Goal: Task Accomplishment & Management: Manage account settings

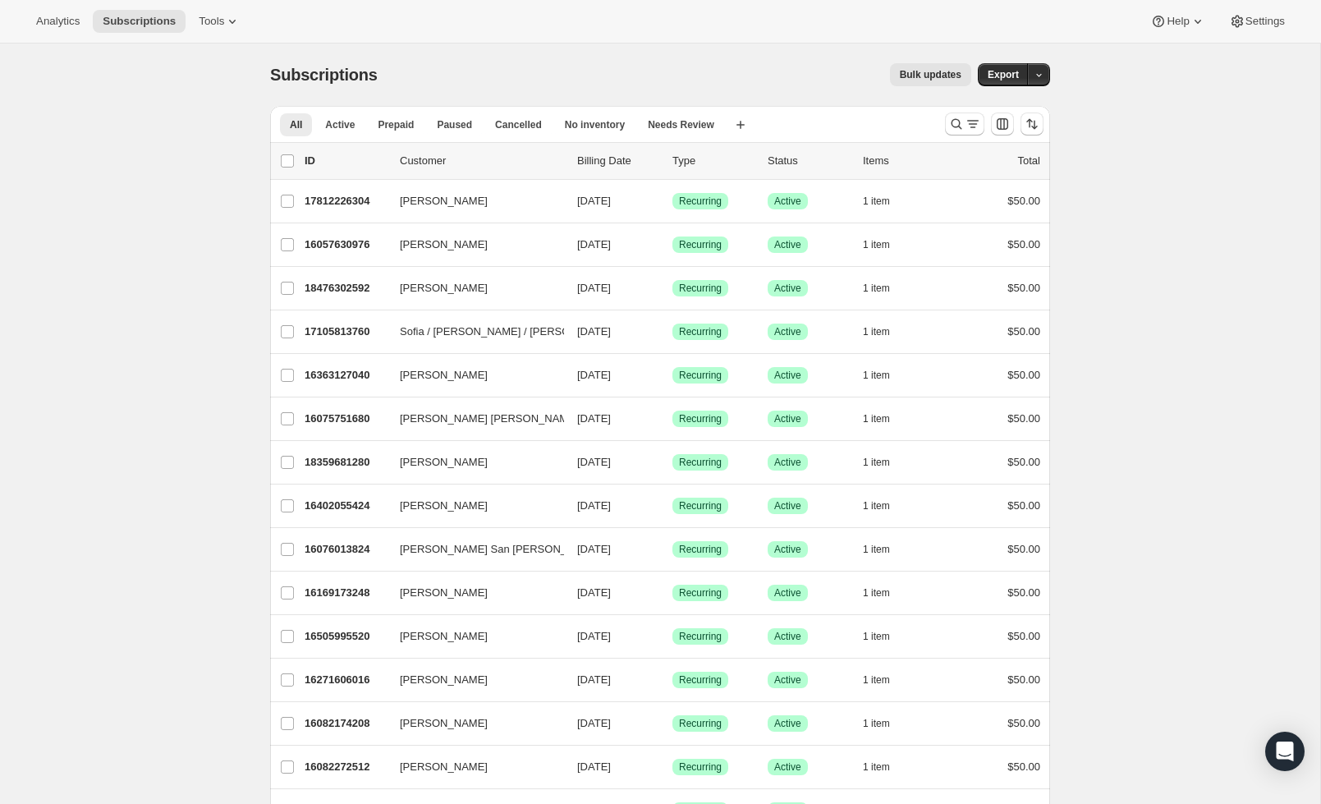
scroll to position [2, 0]
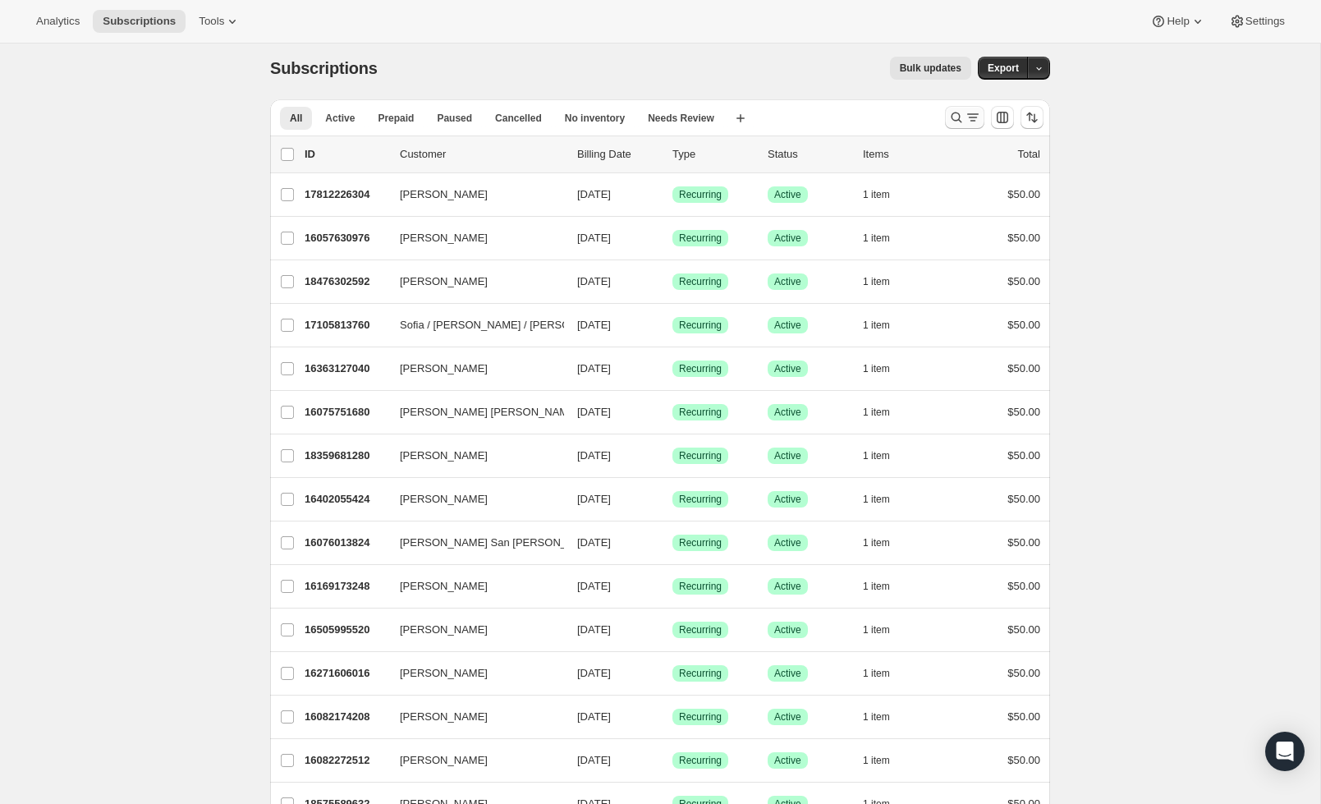
click at [955, 124] on icon "Search and filter results" at bounding box center [956, 117] width 16 height 16
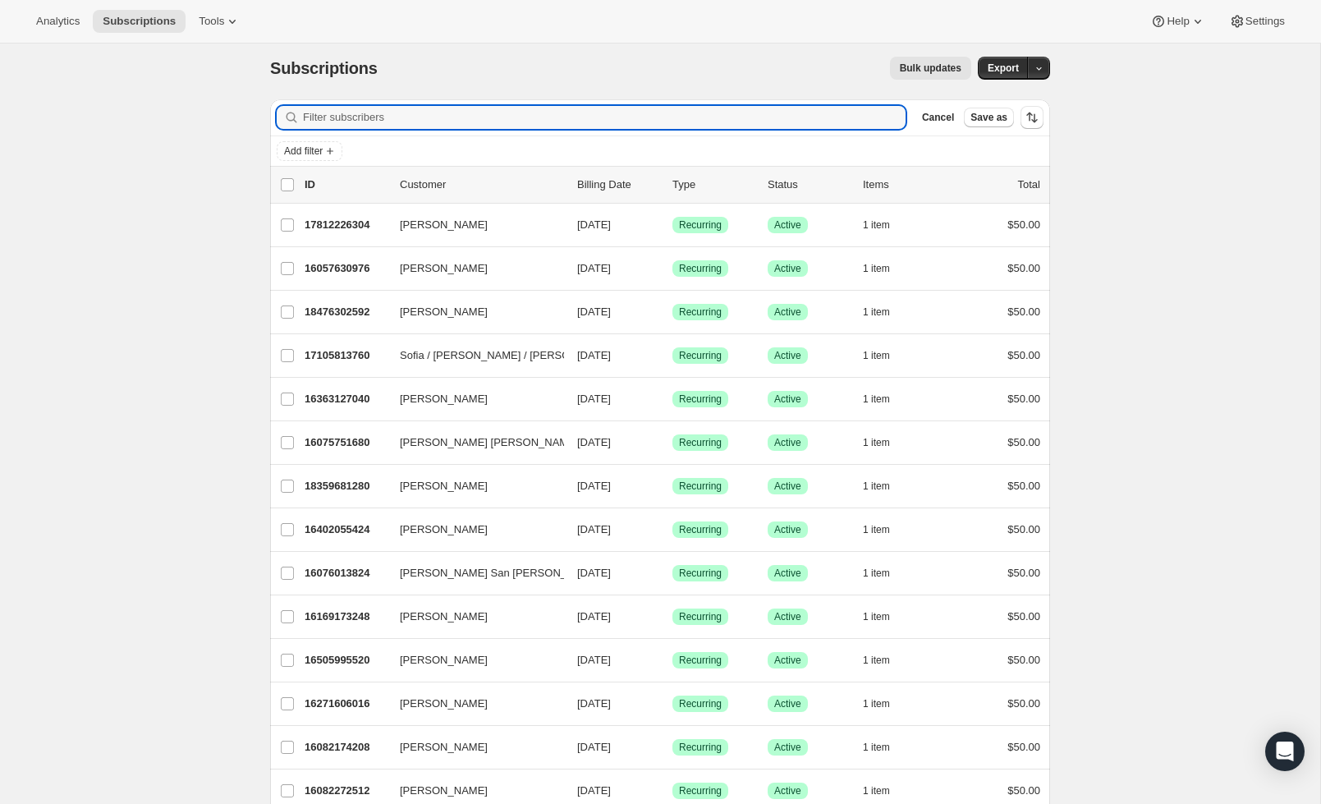
scroll to position [8, 0]
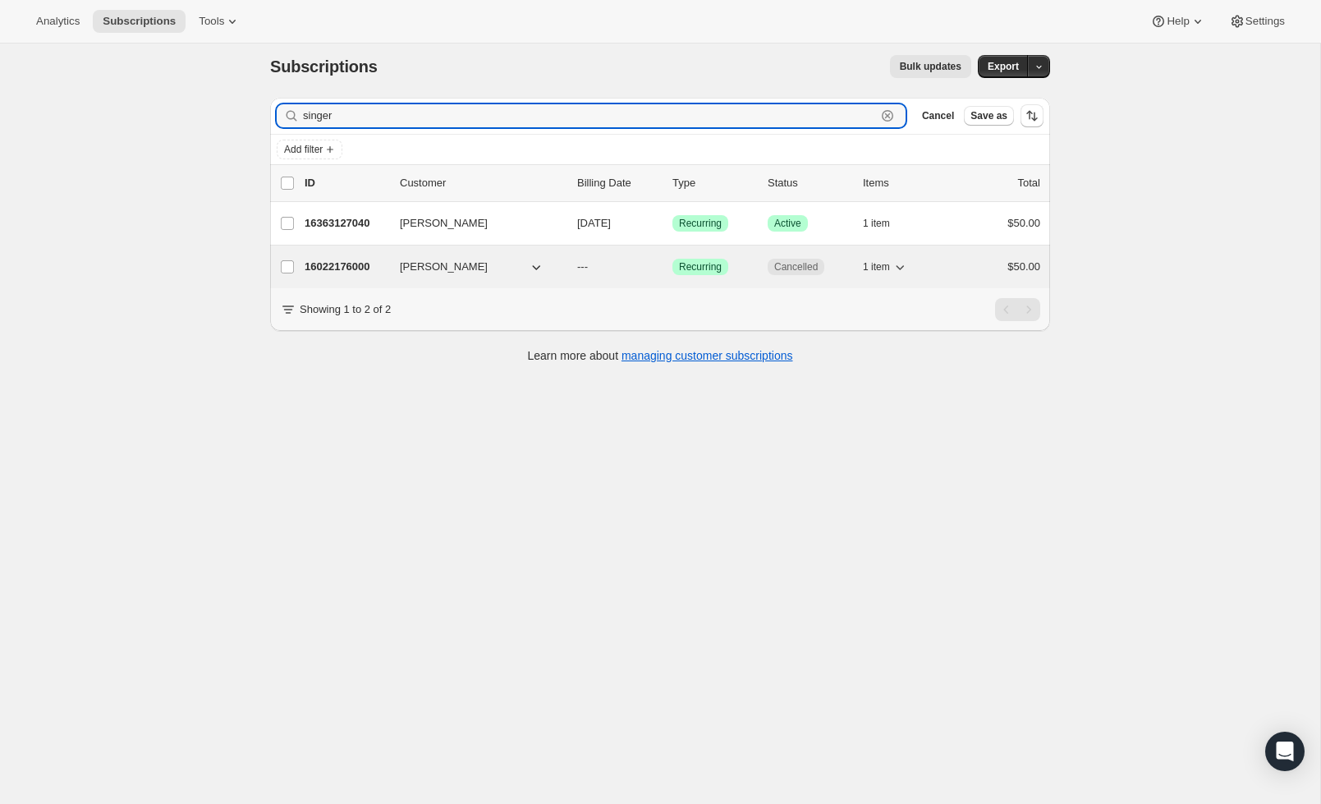
type input "singer"
click at [726, 266] on span "Success Recurring" at bounding box center [700, 267] width 56 height 16
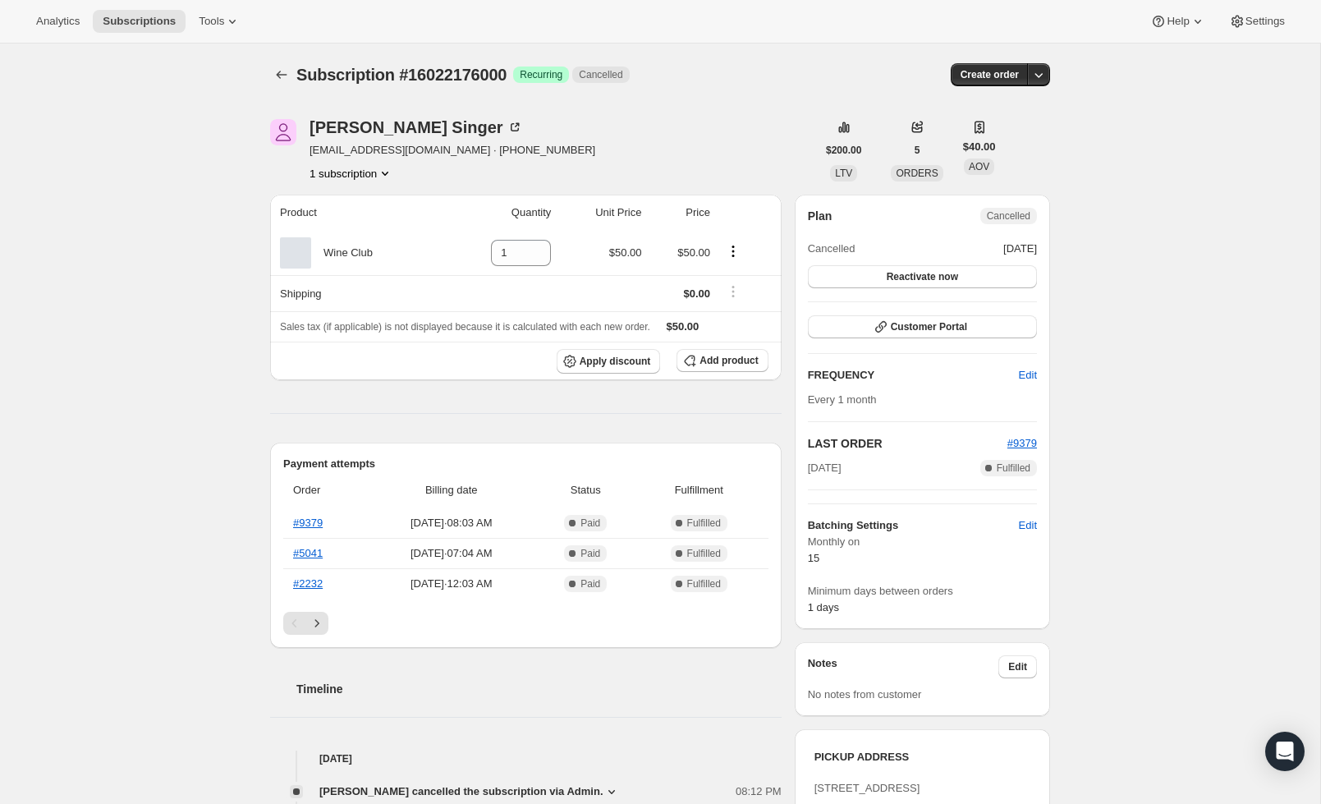
click at [1022, 216] on span "Cancelled" at bounding box center [1009, 215] width 44 height 13
click at [1128, 205] on div "Subscription #16022176000. This page is ready Subscription #16022176000 Success…" at bounding box center [660, 675] width 1320 height 1263
click at [955, 283] on span "Reactivate now" at bounding box center [922, 276] width 71 height 13
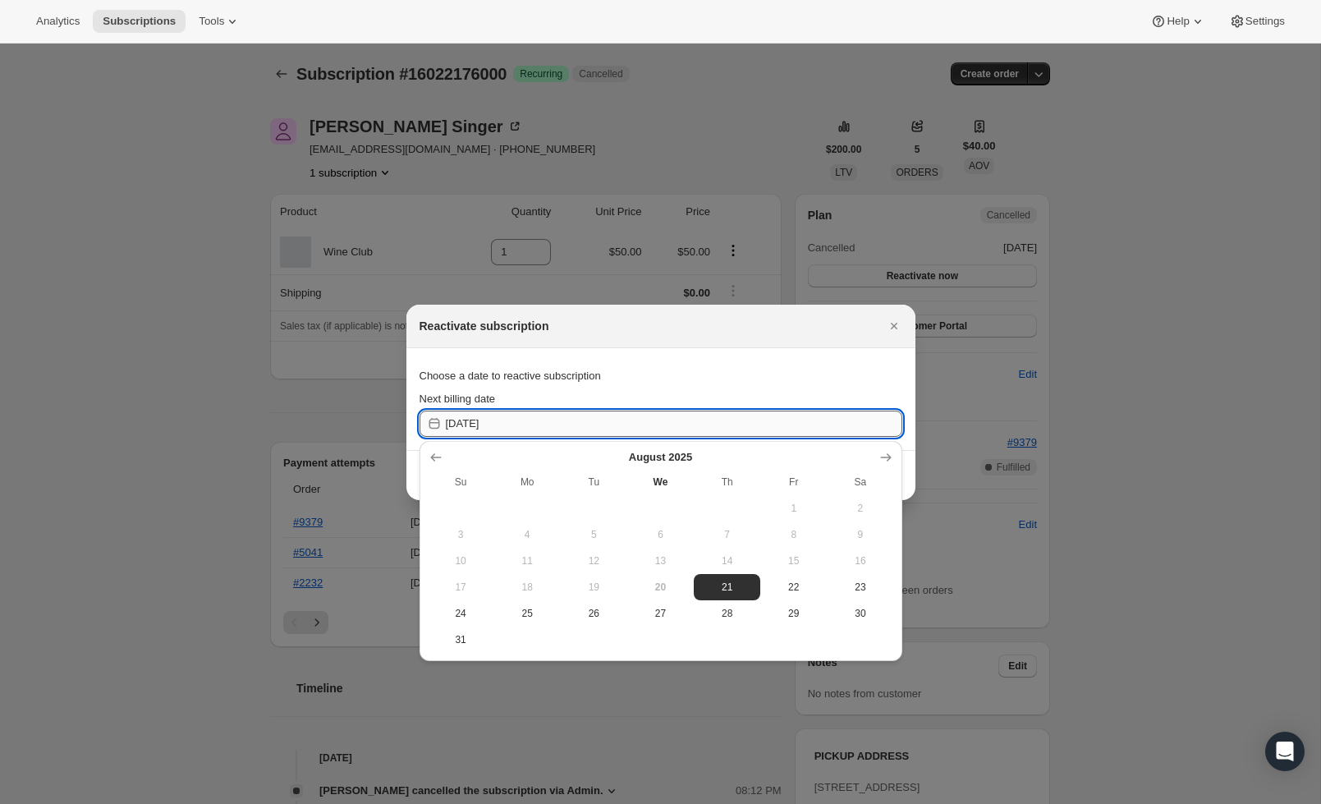
click at [730, 429] on input "[DATE]" at bounding box center [674, 423] width 456 height 26
click at [894, 446] on button "Show next month, September 2025" at bounding box center [885, 457] width 23 height 23
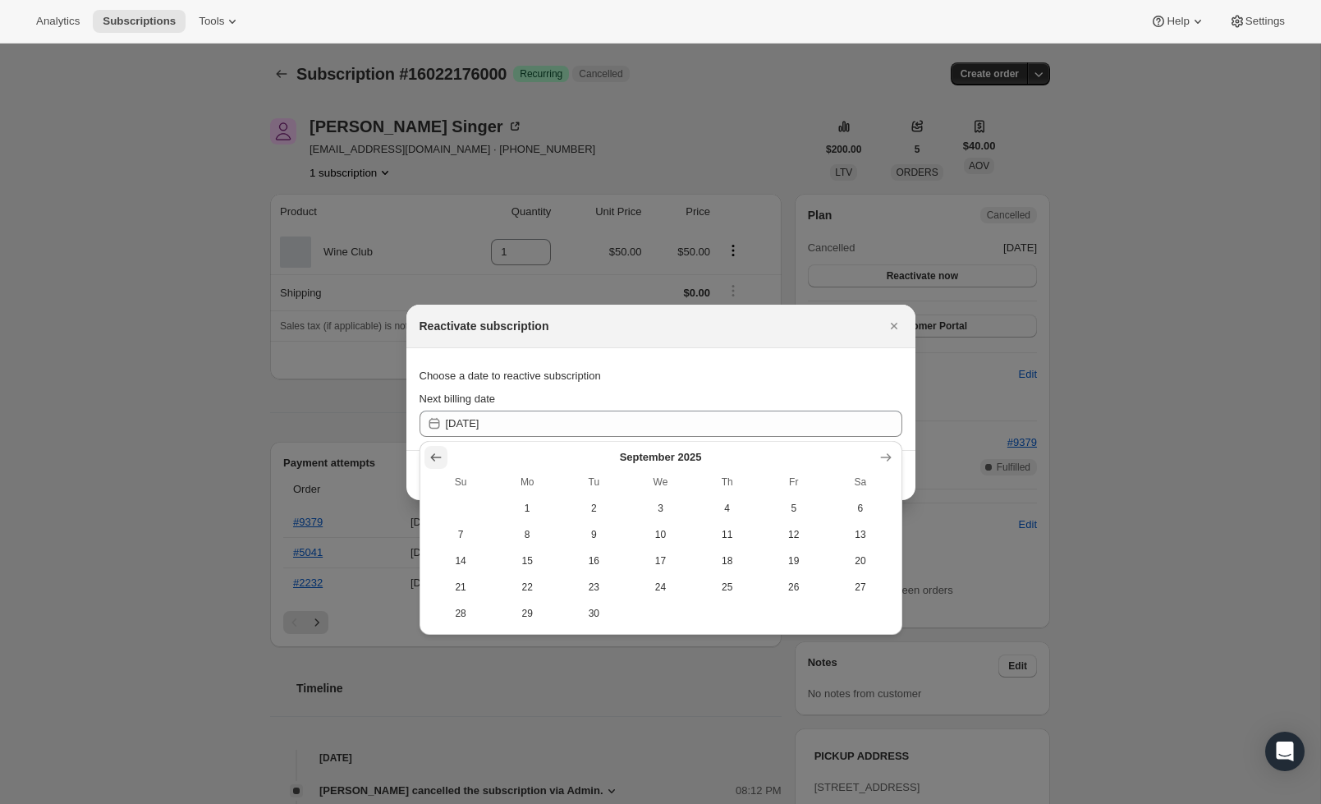
click at [436, 455] on icon "Show previous month, August 2025" at bounding box center [436, 457] width 16 height 16
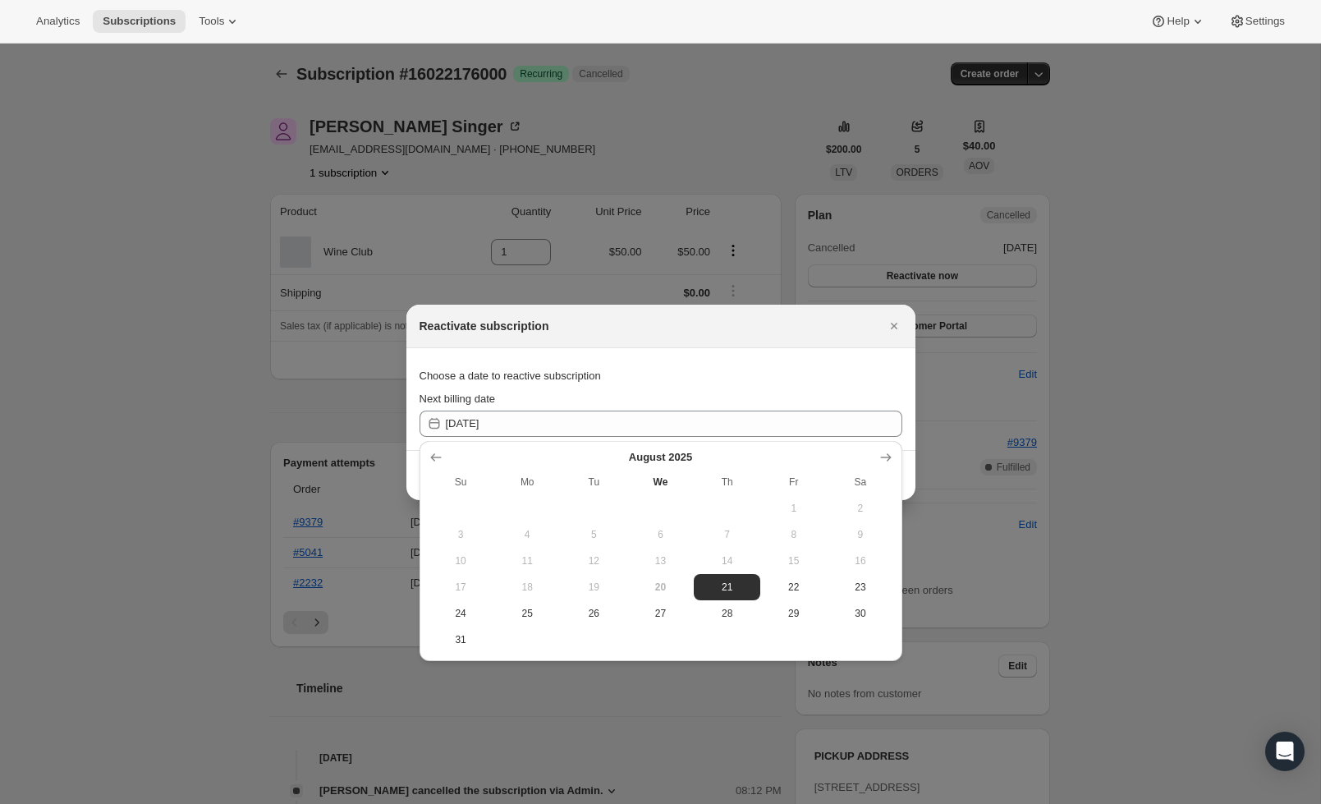
drag, startPoint x: 891, startPoint y: 454, endPoint x: 748, endPoint y: 532, distance: 163.5
click at [891, 454] on icon "Show next month, September 2025" at bounding box center [885, 457] width 16 height 16
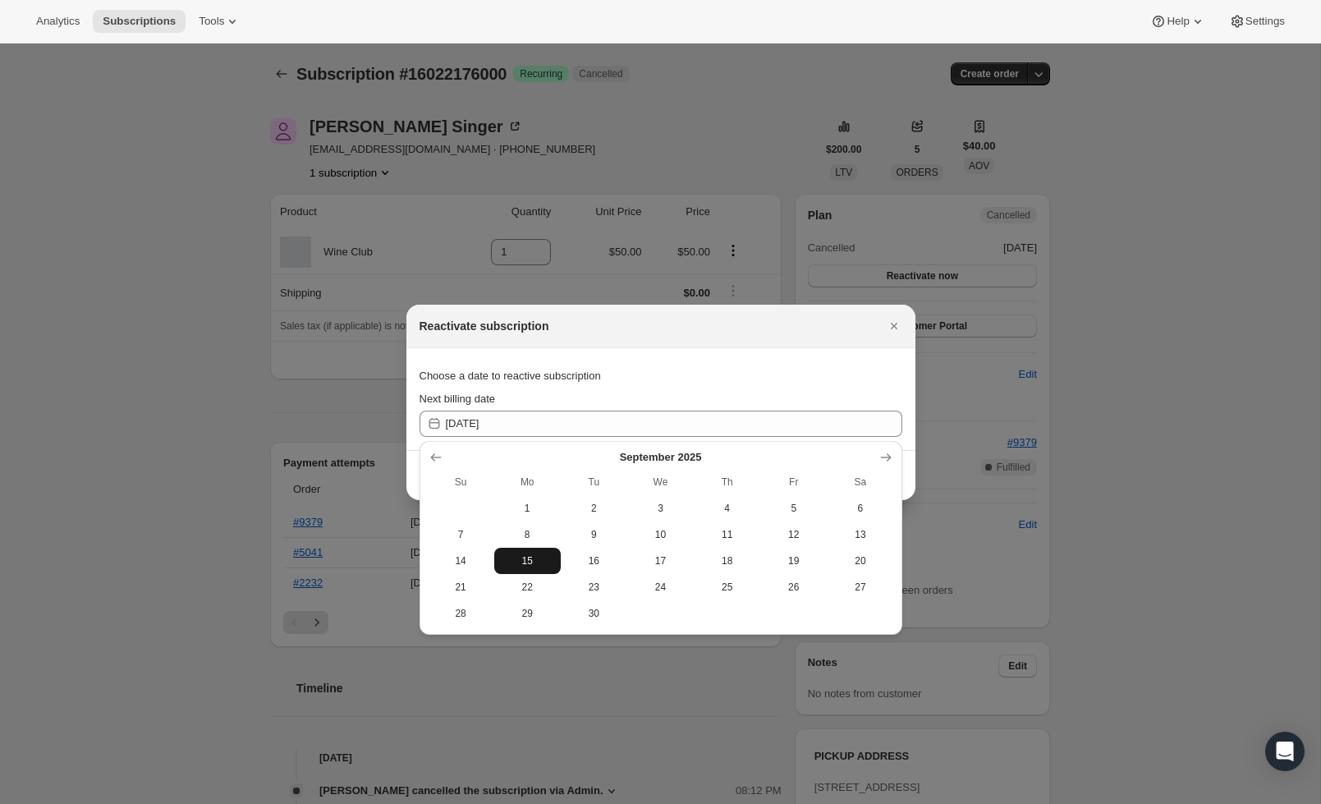
click at [521, 566] on span "15" at bounding box center [527, 560] width 53 height 13
type input "[DATE]"
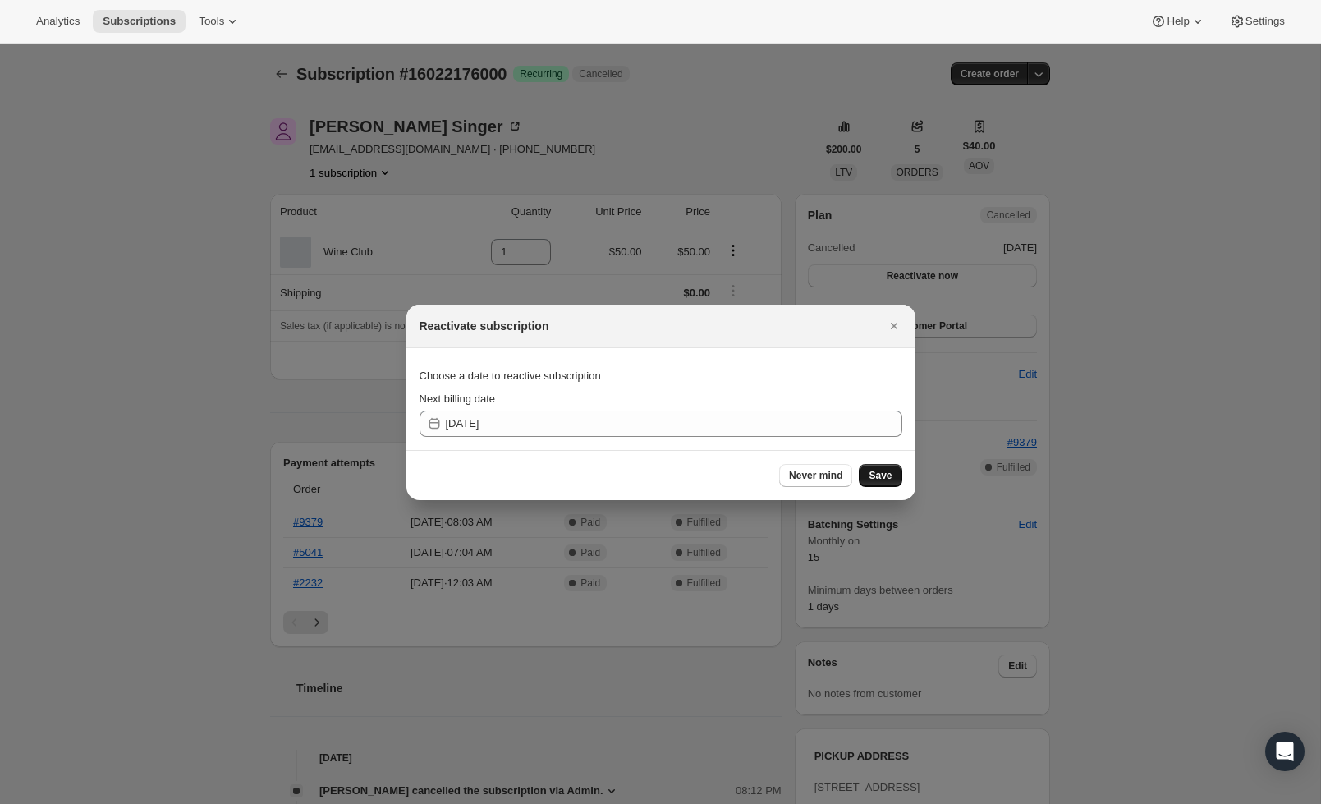
click at [882, 472] on span "Save" at bounding box center [879, 475] width 23 height 13
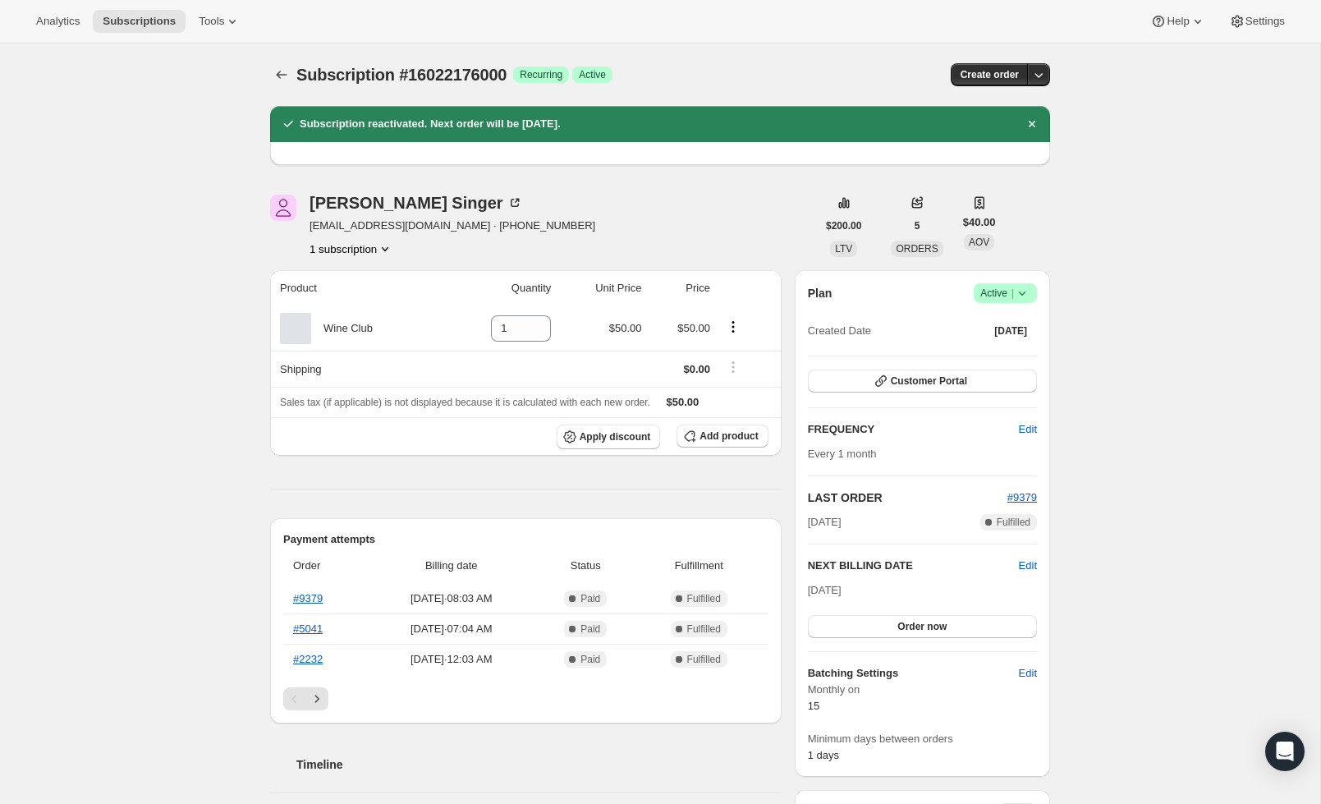
scroll to position [0, 0]
